Goal: Navigation & Orientation: Find specific page/section

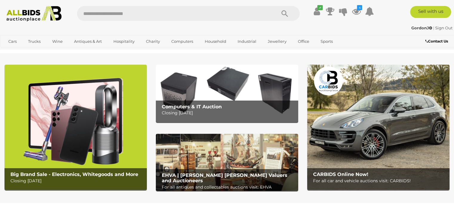
click at [145, 17] on input "text" at bounding box center [173, 13] width 193 height 15
type input "******"
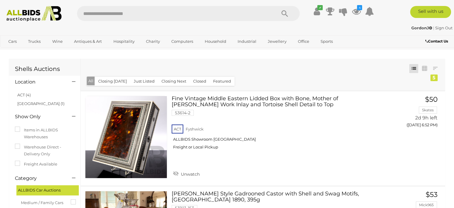
click at [135, 19] on input "text" at bounding box center [173, 13] width 193 height 15
type input "*****"
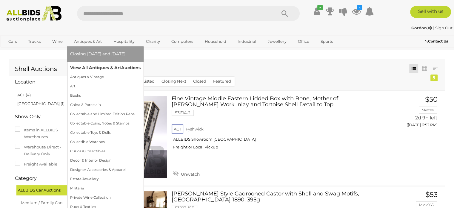
click at [90, 67] on link "View All Antiques & Art Auctions" at bounding box center [105, 67] width 71 height 9
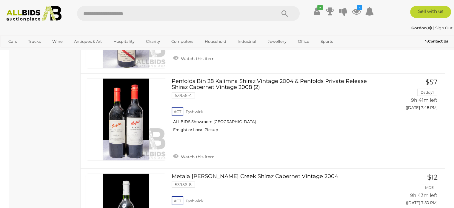
scroll to position [3748, 0]
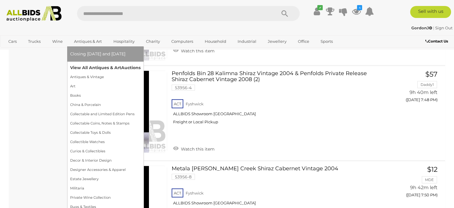
click at [90, 69] on link "View All Antiques & Art Auctions" at bounding box center [105, 67] width 71 height 9
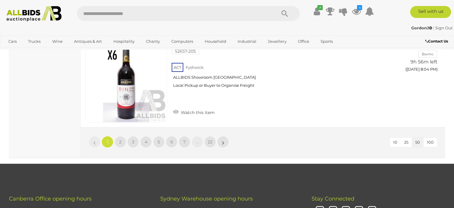
scroll to position [4715, 0]
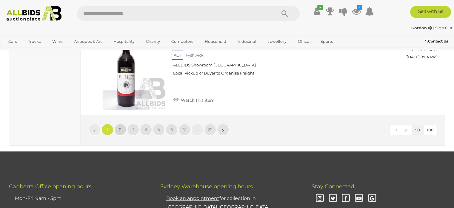
click at [121, 127] on span "2" at bounding box center [120, 129] width 2 height 5
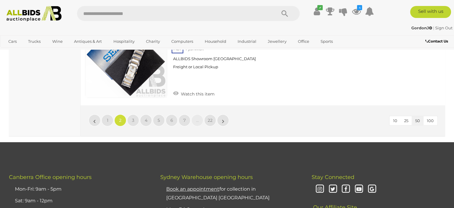
scroll to position [4798, 0]
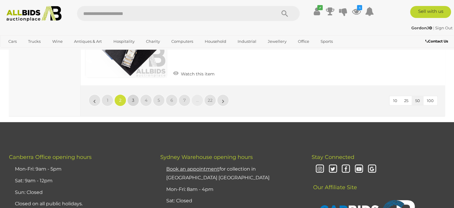
click at [134, 97] on span "3" at bounding box center [133, 99] width 2 height 5
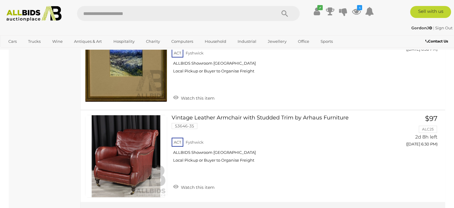
scroll to position [4675, 0]
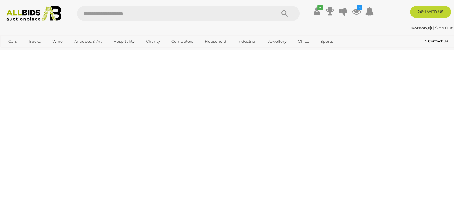
scroll to position [133, 0]
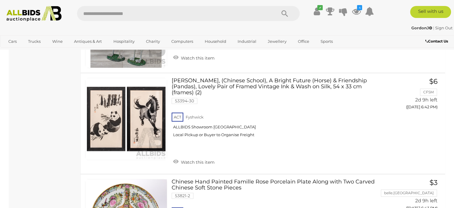
scroll to position [2886, 0]
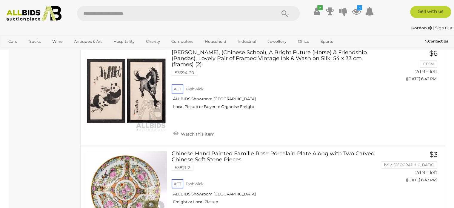
click at [39, 15] on img at bounding box center [34, 14] width 62 height 16
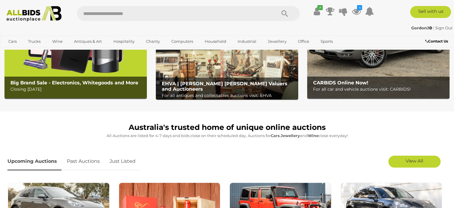
scroll to position [103, 0]
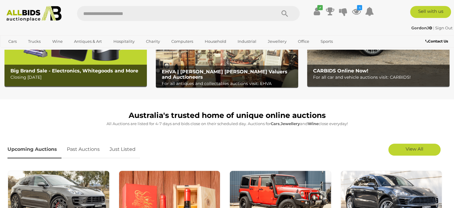
click at [120, 151] on link "Just Listed" at bounding box center [122, 149] width 35 height 18
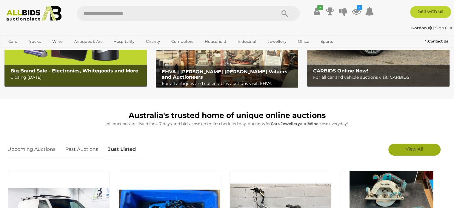
click at [411, 149] on span "View All" at bounding box center [415, 149] width 18 height 6
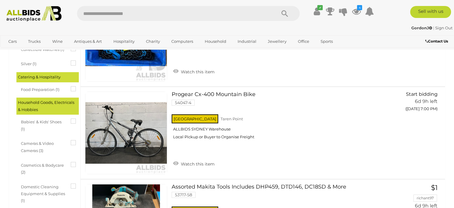
scroll to position [203, 0]
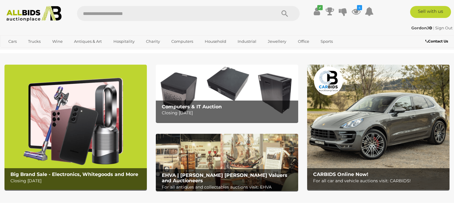
scroll to position [103, 0]
